Goal: Transaction & Acquisition: Purchase product/service

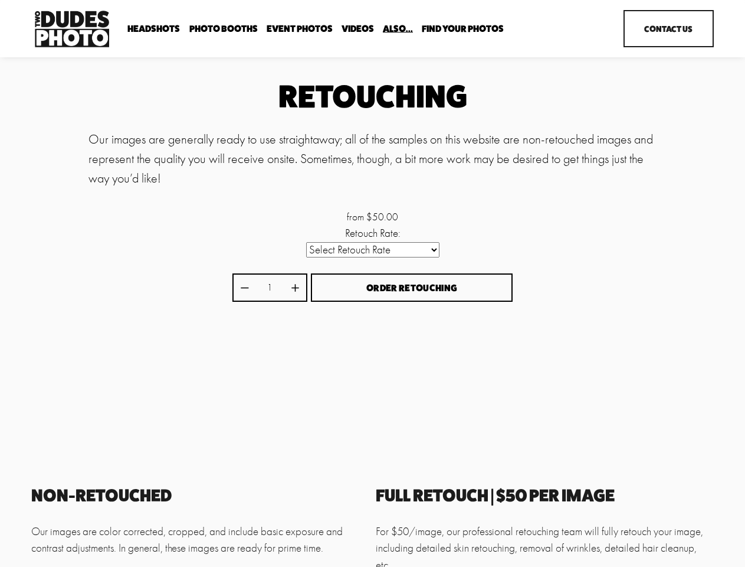
click at [372, 283] on span "Order Retouching" at bounding box center [412, 287] width 91 height 11
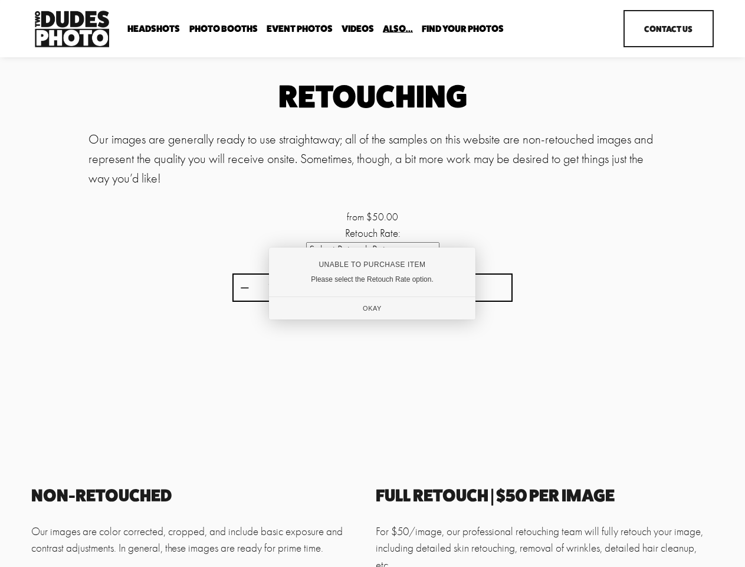
click at [244, 289] on div at bounding box center [372, 283] width 745 height 567
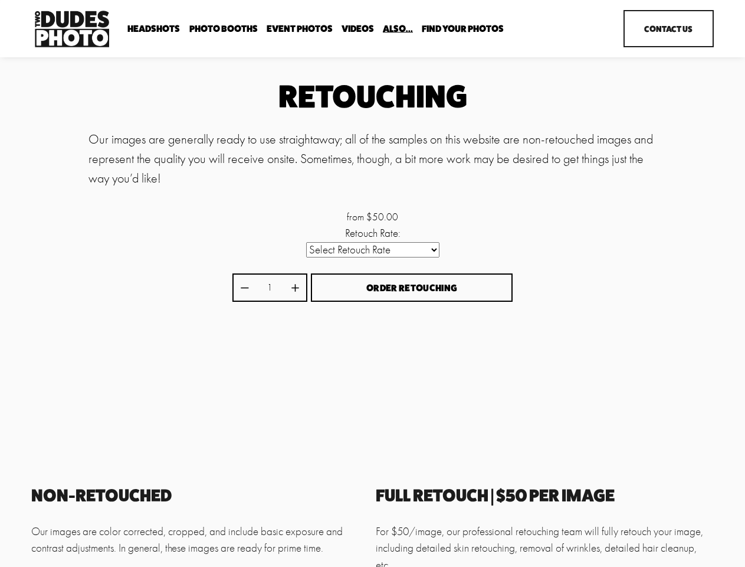
click at [295, 289] on div "Unable to Purchase Item Please select the Retouch Rate option. Okay" at bounding box center [372, 282] width 198 height 69
click at [412, 289] on div "Unable to Purchase Item Please select the Retouch Rate option. Okay" at bounding box center [372, 282] width 198 height 69
